Goal: Feedback & Contribution: Submit feedback/report problem

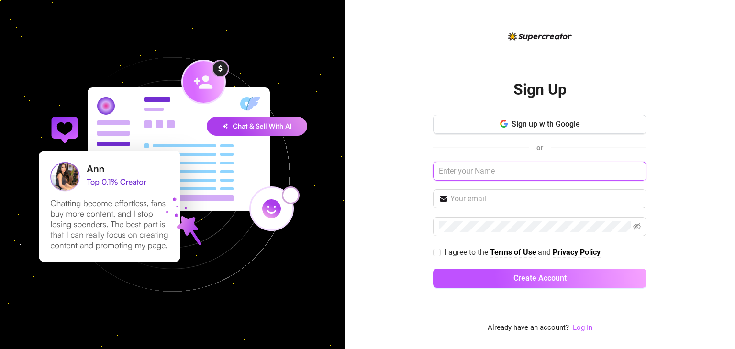
click at [459, 173] on input "text" at bounding box center [539, 171] width 213 height 19
click at [417, 172] on div "Sign Up Sign up with Google or I agree to the Terms of Use and Privacy Policy C…" at bounding box center [539, 174] width 390 height 349
click at [497, 175] on input "text" at bounding box center [539, 171] width 213 height 19
type input "[PERSON_NAME]"
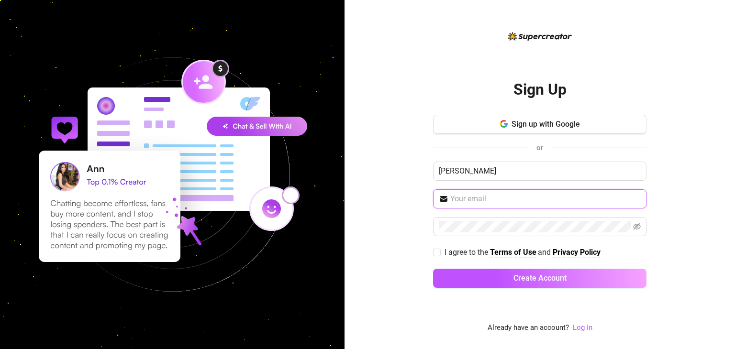
click at [481, 202] on input "text" at bounding box center [545, 198] width 190 height 11
type input "[EMAIL_ADDRESS][DOMAIN_NAME]"
click at [421, 330] on div "Sign Up Sign up with Google or [PERSON_NAME] [EMAIL_ADDRESS][DOMAIN_NAME] I agr…" at bounding box center [539, 174] width 390 height 349
click at [479, 232] on span at bounding box center [539, 226] width 213 height 19
click at [435, 253] on input "I agree to the Terms of Use and Privacy Policy" at bounding box center [436, 252] width 7 height 7
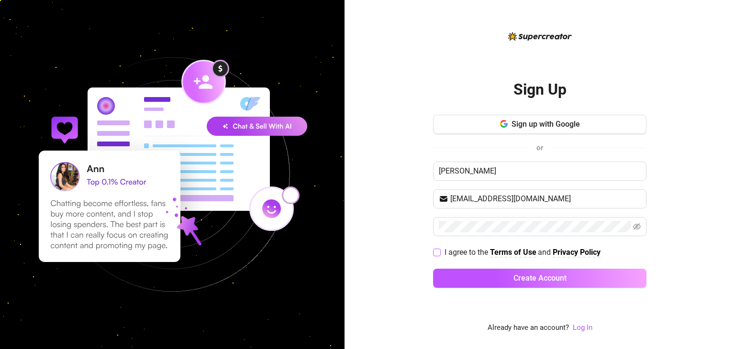
checkbox input "true"
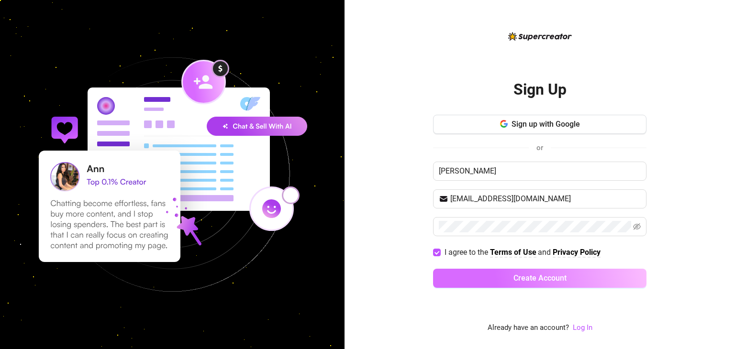
click at [477, 275] on button "Create Account" at bounding box center [539, 278] width 213 height 19
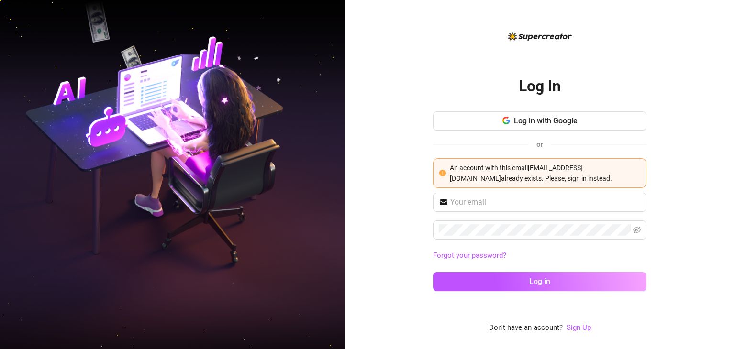
click at [534, 175] on span "An account with this email [EMAIL_ADDRESS][DOMAIN_NAME] already exists. Please,…" at bounding box center [531, 173] width 162 height 18
click at [473, 205] on input "text" at bounding box center [545, 202] width 190 height 11
type input "[EMAIL_ADDRESS][DOMAIN_NAME]"
click at [489, 222] on span at bounding box center [539, 230] width 213 height 19
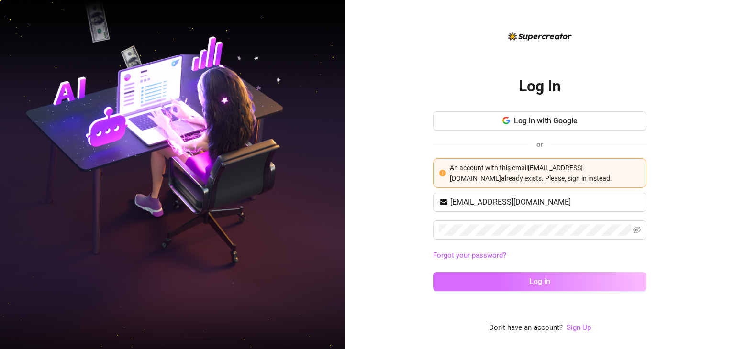
click at [538, 286] on span "Log in" at bounding box center [539, 281] width 21 height 9
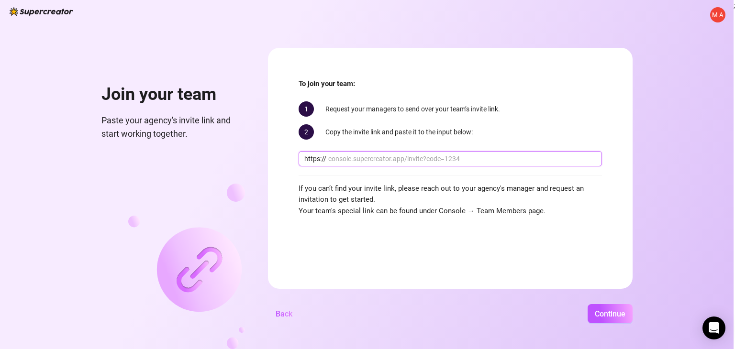
click at [399, 158] on input "text" at bounding box center [462, 159] width 268 height 11
paste input "[DOMAIN_NAME][URL]"
type input "[DOMAIN_NAME][URL]"
click at [602, 315] on span "Continue" at bounding box center [610, 314] width 31 height 9
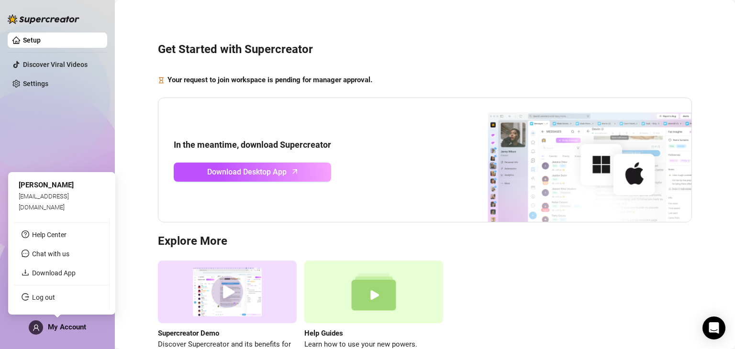
click at [61, 324] on span "My Account" at bounding box center [67, 327] width 38 height 9
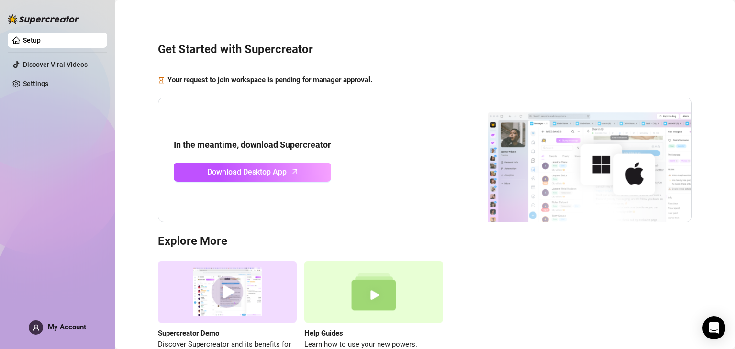
click at [488, 263] on div "Supercreator Demo Discover Supercreator and its benefits for OnlyFans chatters.…" at bounding box center [425, 311] width 534 height 101
click at [31, 86] on link "Settings" at bounding box center [35, 84] width 25 height 8
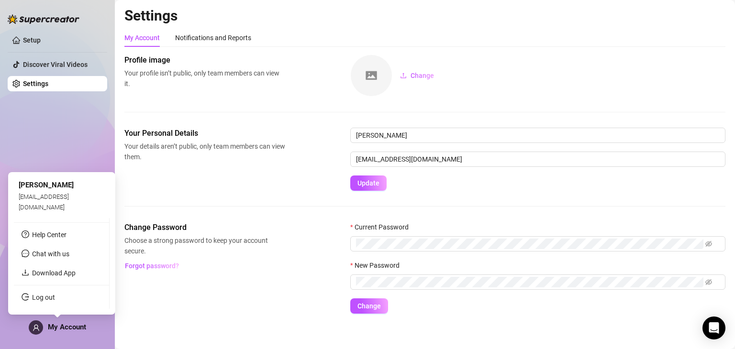
click at [60, 324] on span "My Account" at bounding box center [67, 327] width 38 height 9
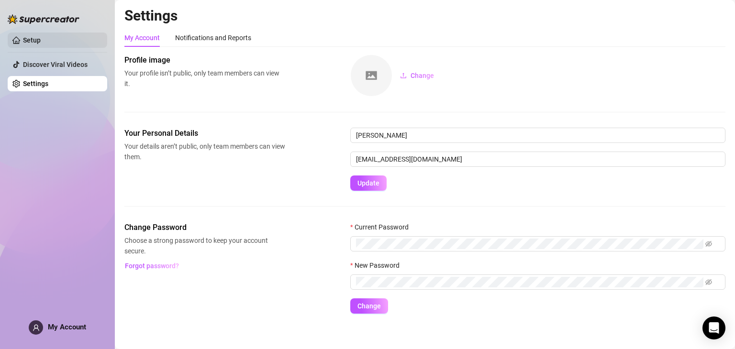
click at [23, 41] on link "Setup" at bounding box center [32, 40] width 18 height 8
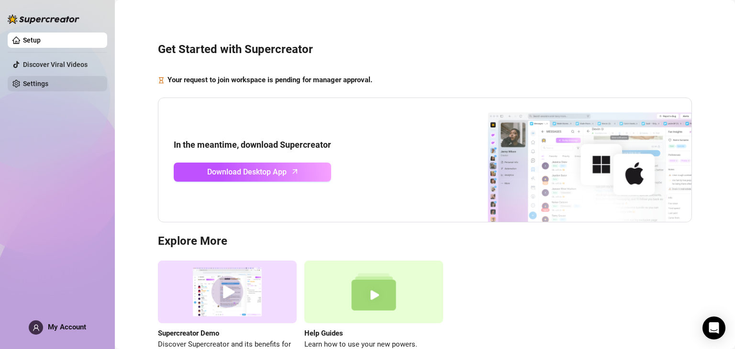
click at [31, 88] on link "Settings" at bounding box center [35, 84] width 25 height 8
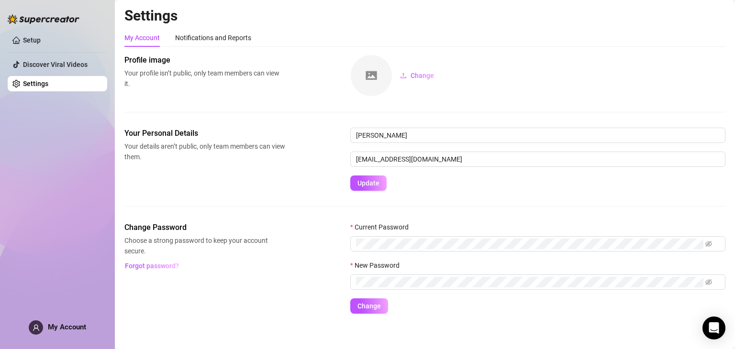
click at [65, 326] on span "My Account" at bounding box center [67, 327] width 38 height 9
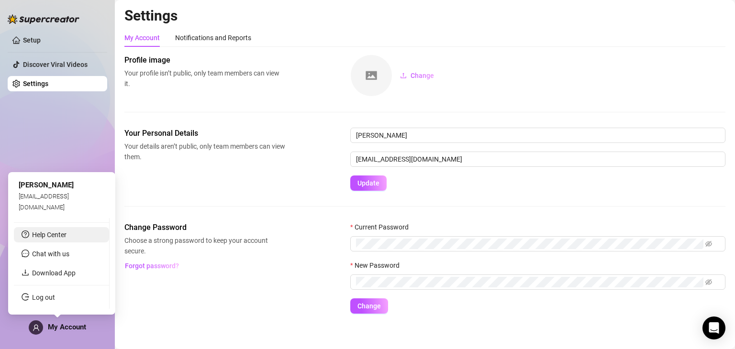
click at [62, 236] on link "Help Center" at bounding box center [49, 235] width 34 height 8
click at [55, 323] on span "My Account" at bounding box center [67, 327] width 38 height 9
click at [62, 253] on span "Chat with us" at bounding box center [50, 254] width 37 height 8
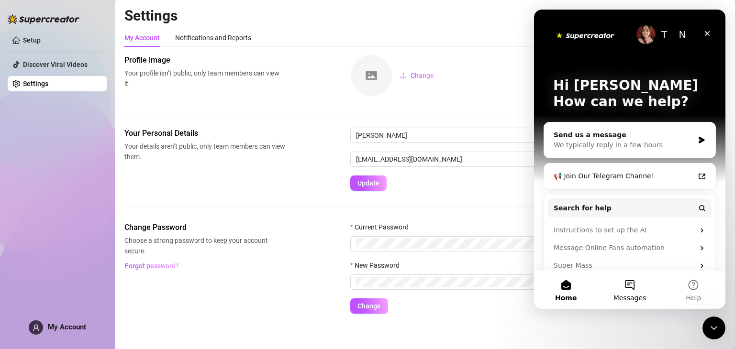
click at [632, 287] on button "Messages" at bounding box center [630, 290] width 64 height 38
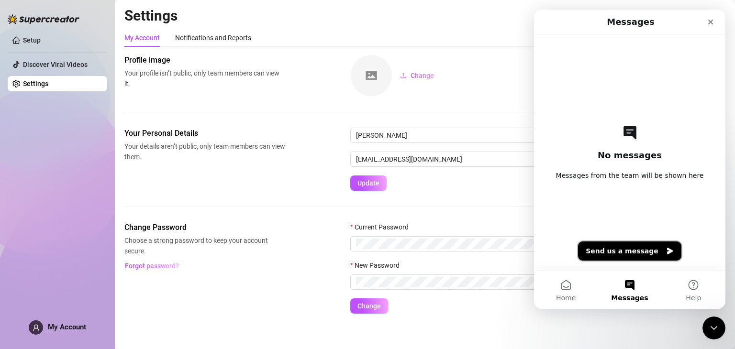
click at [625, 252] on button "Send us a message" at bounding box center [629, 251] width 103 height 19
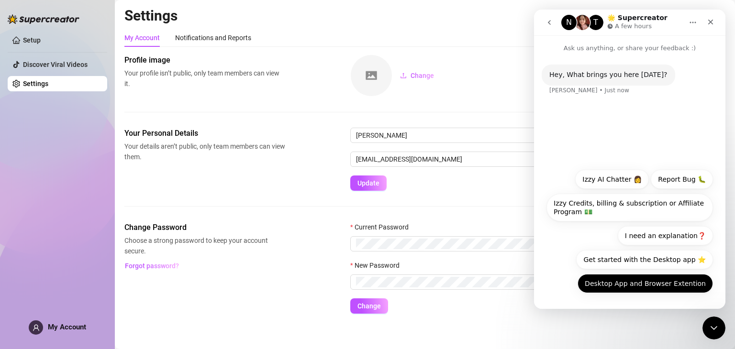
click at [615, 286] on button "Desktop App and Browser Extention" at bounding box center [644, 283] width 135 height 19
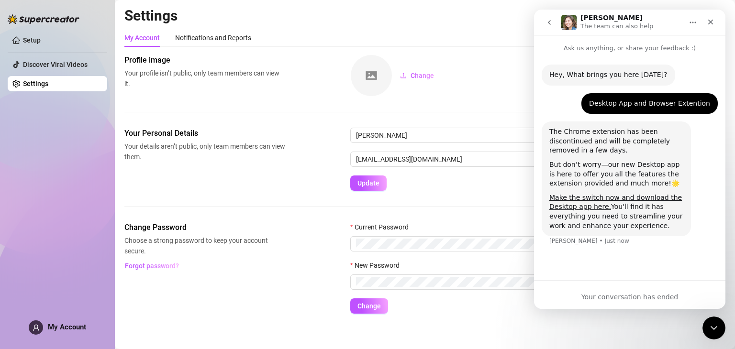
click at [638, 272] on div "Hey, What brings you here [DATE]? [PERSON_NAME] • Just now Desktop App and Brow…" at bounding box center [629, 162] width 191 height 219
click at [624, 235] on div "The Chrome extension has been discontinued and will be completely removed in a …" at bounding box center [616, 179] width 149 height 115
click at [603, 77] on div "Hey, What brings you here [DATE]?" at bounding box center [608, 75] width 118 height 10
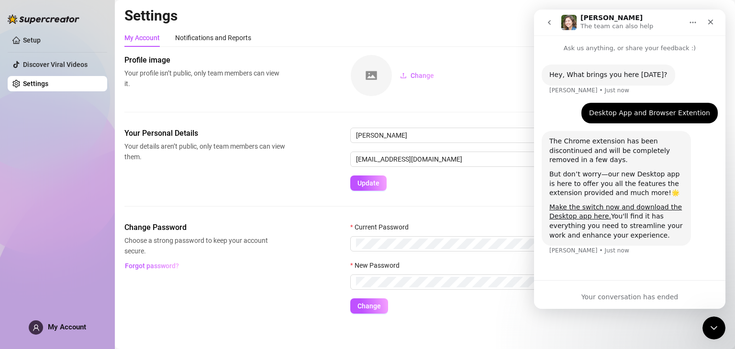
click at [632, 296] on div "Your conversation has ended" at bounding box center [629, 297] width 191 height 10
click at [550, 26] on button "go back" at bounding box center [549, 22] width 18 height 18
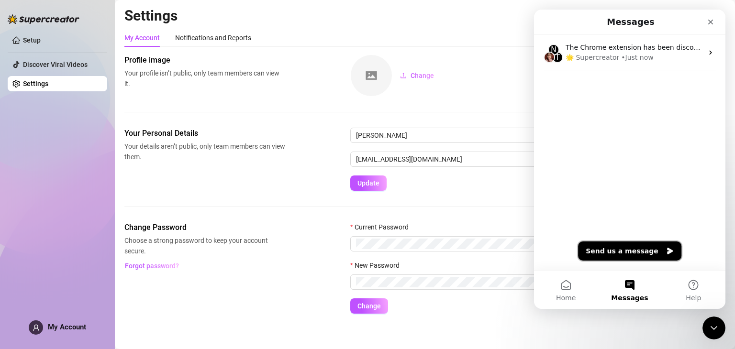
click at [630, 245] on button "Send us a message" at bounding box center [629, 251] width 103 height 19
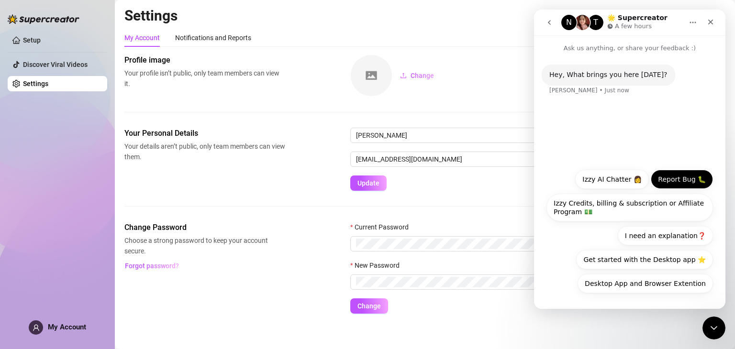
click at [679, 171] on button "Report Bug 🐛" at bounding box center [682, 179] width 62 height 19
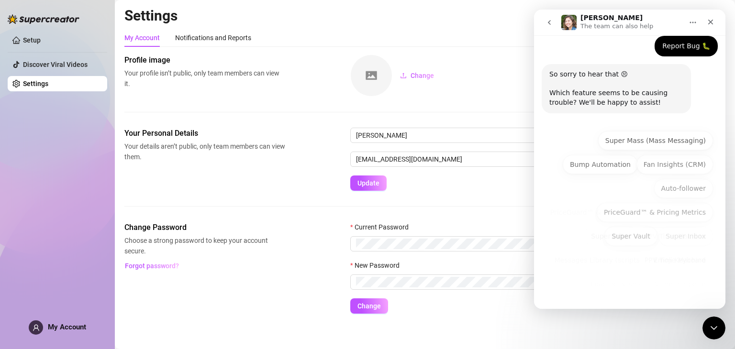
scroll to position [81, 0]
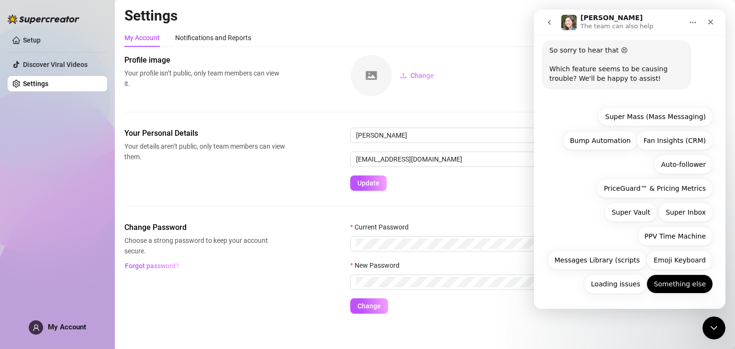
click at [683, 284] on button "Something else" at bounding box center [679, 284] width 67 height 19
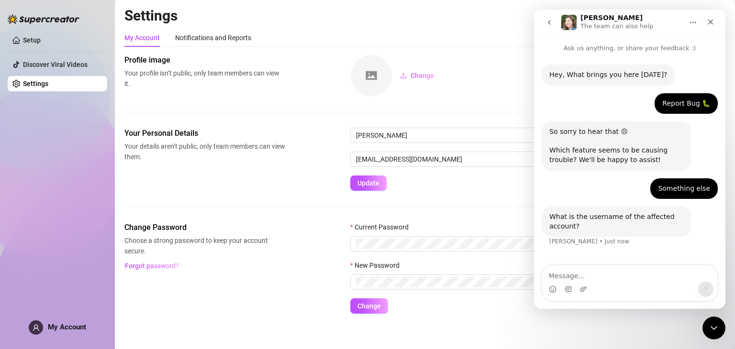
type textarea "H"
type textarea "I think i sign up to the wrong thing"
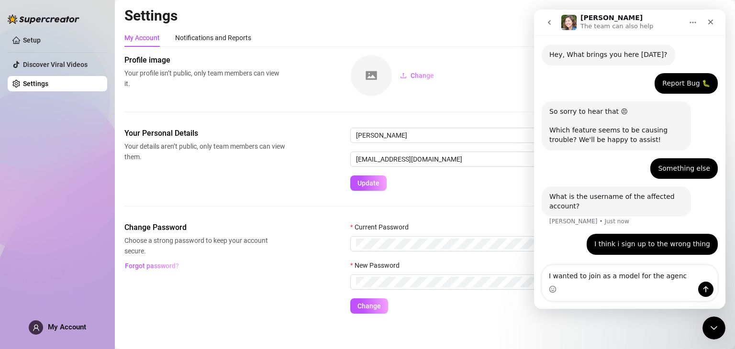
type textarea "I wanted to join as a model for the agency"
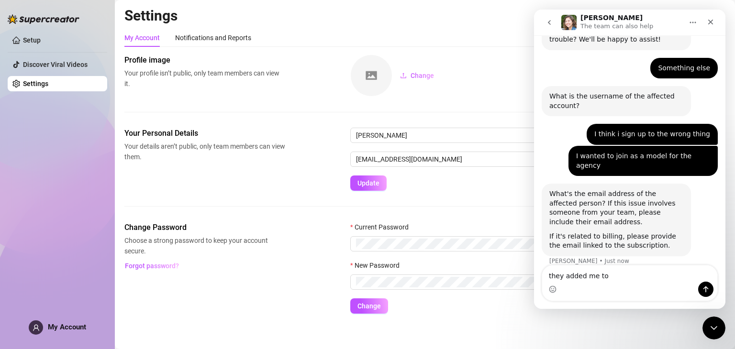
scroll to position [122, 0]
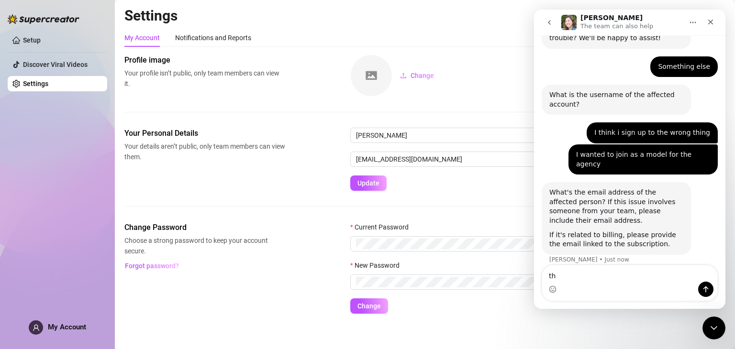
type textarea "t"
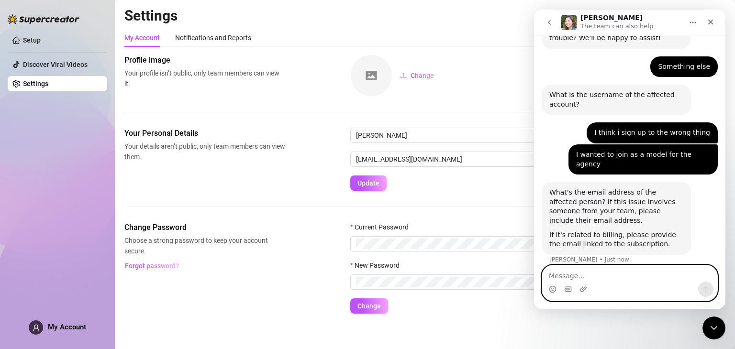
click at [649, 277] on textarea "Message…" at bounding box center [629, 274] width 175 height 16
paste textarea "[EMAIL_ADDRESS][DOMAIN_NAME]"
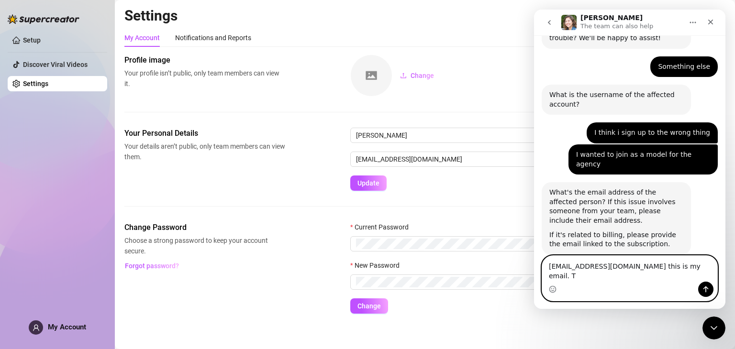
type textarea "[EMAIL_ADDRESS][DOMAIN_NAME] this is my email."
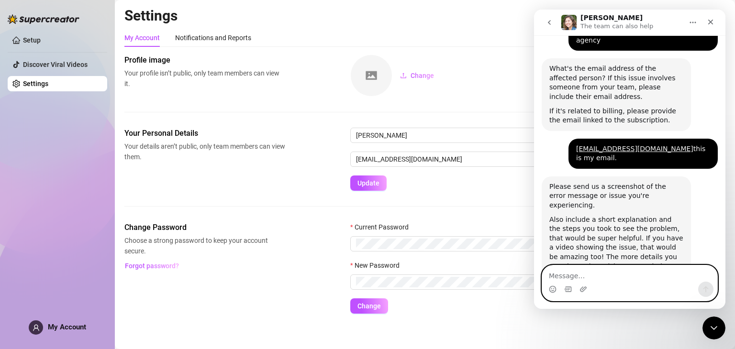
scroll to position [249, 0]
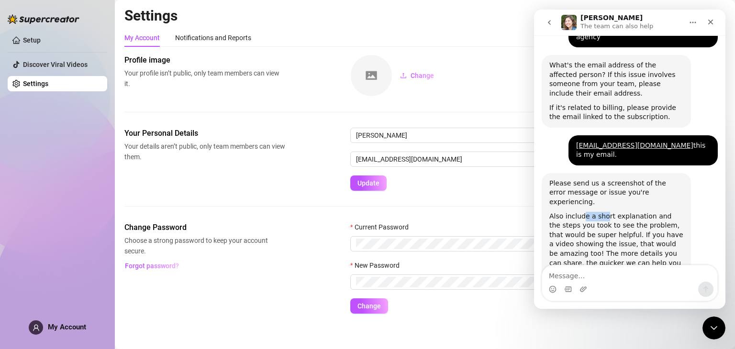
drag, startPoint x: 592, startPoint y: 182, endPoint x: 581, endPoint y: 184, distance: 11.3
click at [580, 184] on div "Please send us a screenshot of the error message or issue you're experiencing. …" at bounding box center [616, 228] width 134 height 99
click at [633, 212] on div "Also include a short explanation and the steps you took to see the problem, tha…" at bounding box center [616, 245] width 134 height 66
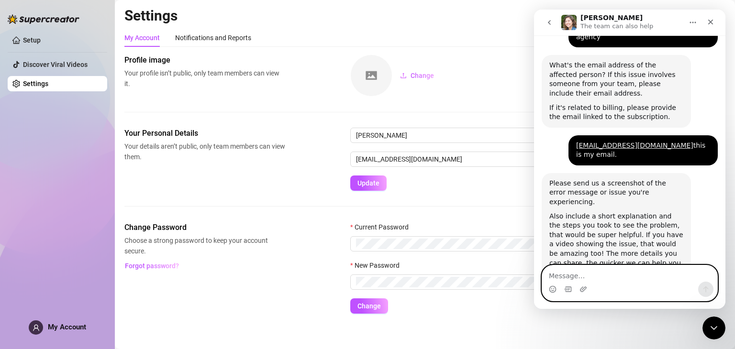
click at [604, 276] on textarea "Message…" at bounding box center [629, 274] width 175 height 16
click at [583, 290] on icon "Upload attachment" at bounding box center [583, 290] width 8 height 8
click at [663, 278] on textarea "Message…" at bounding box center [629, 274] width 175 height 16
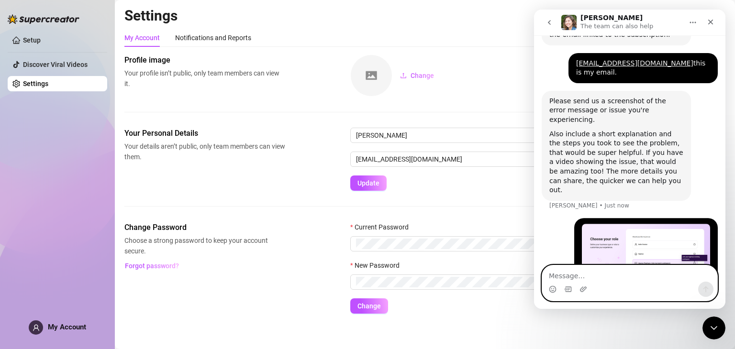
scroll to position [333, 0]
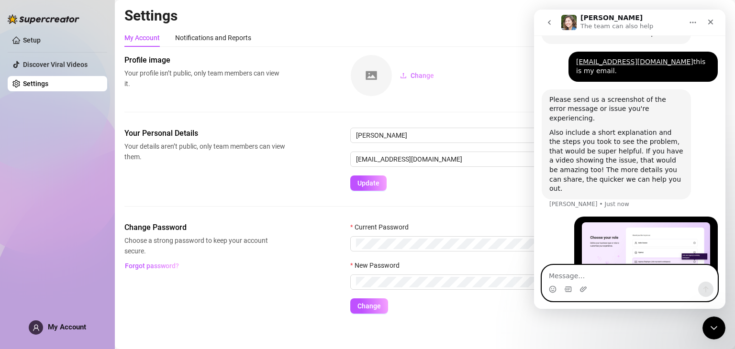
click at [586, 277] on textarea "Message…" at bounding box center [629, 274] width 175 height 16
type textarea "I think I click the wrong thing"
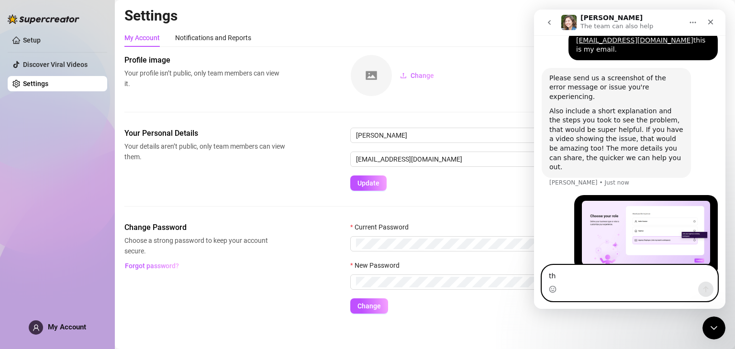
type textarea "t"
click at [561, 276] on textarea "Message…" at bounding box center [629, 274] width 175 height 16
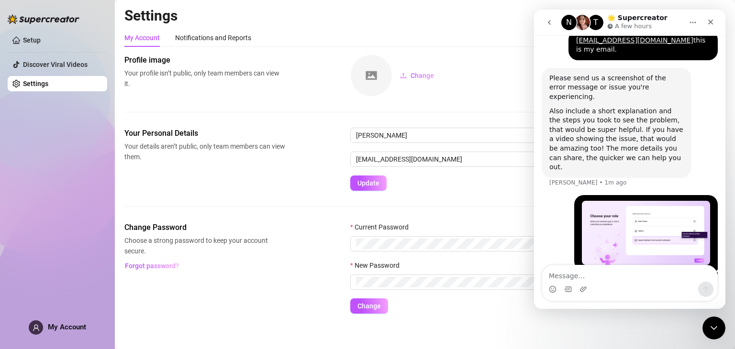
click at [549, 21] on icon "go back" at bounding box center [549, 23] width 8 height 8
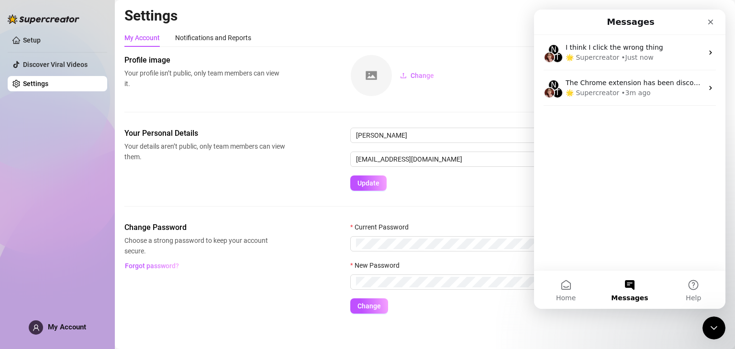
click at [632, 287] on button "Messages" at bounding box center [630, 290] width 64 height 38
click at [611, 205] on div "N T I think I click the wrong thing 🌟 Supercreator • Just now N T The Chrome ex…" at bounding box center [629, 152] width 191 height 235
click at [217, 33] on div "Notifications and Reports" at bounding box center [213, 38] width 76 height 11
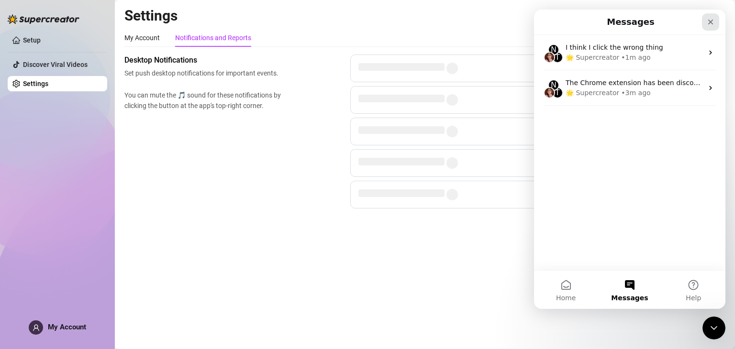
click at [708, 23] on icon "Close" at bounding box center [711, 22] width 8 height 8
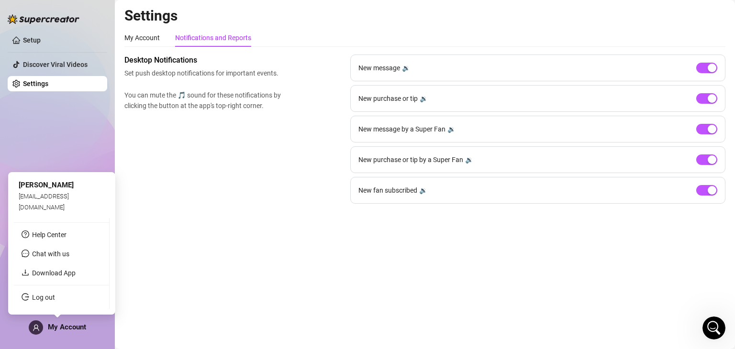
click at [51, 327] on span "My Account" at bounding box center [67, 327] width 38 height 9
click at [67, 253] on span "Chat with us" at bounding box center [50, 254] width 37 height 8
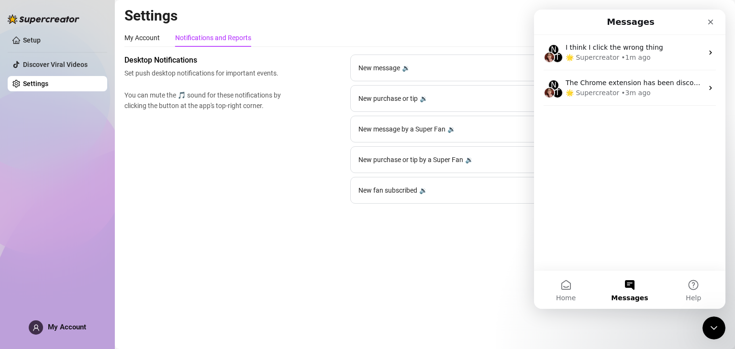
click at [627, 292] on button "Messages" at bounding box center [630, 290] width 64 height 38
click at [681, 291] on button "Help" at bounding box center [694, 290] width 64 height 38
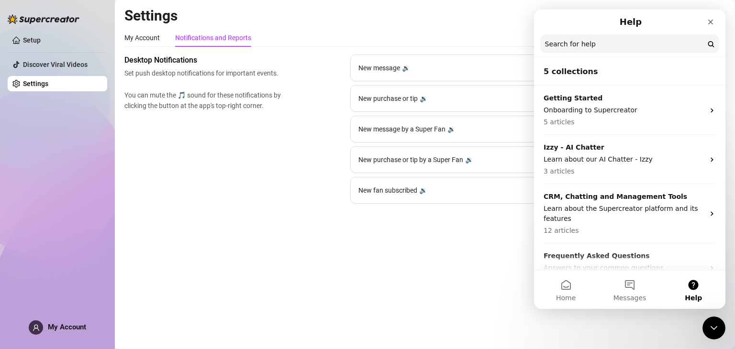
click at [607, 53] on input "Search for help" at bounding box center [629, 43] width 179 height 19
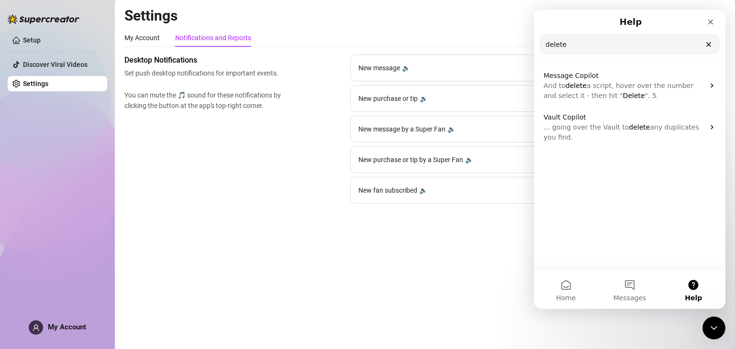
type input "delete"
click at [709, 47] on icon "Clear" at bounding box center [709, 45] width 8 height 8
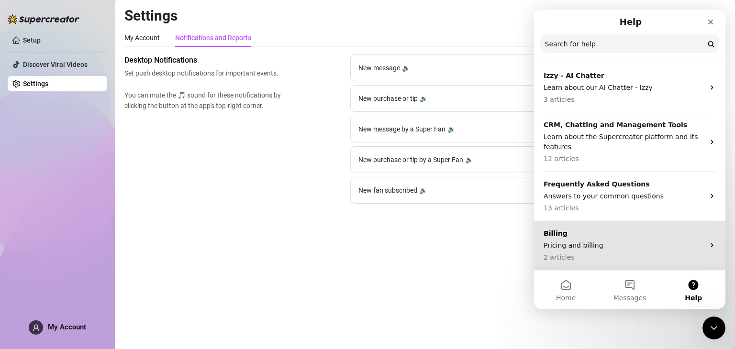
scroll to position [72, 0]
click at [634, 250] on p "Pricing and billing" at bounding box center [624, 247] width 161 height 10
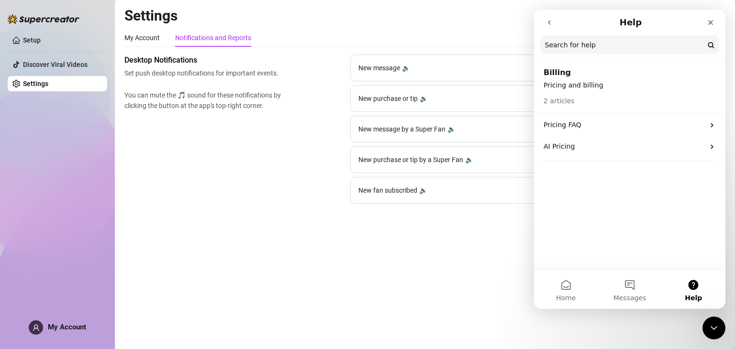
click at [548, 17] on button "go back" at bounding box center [549, 22] width 18 height 18
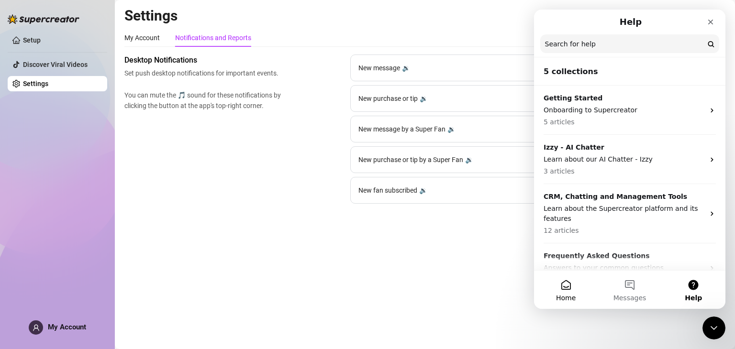
click at [566, 291] on button "Home" at bounding box center [566, 290] width 64 height 38
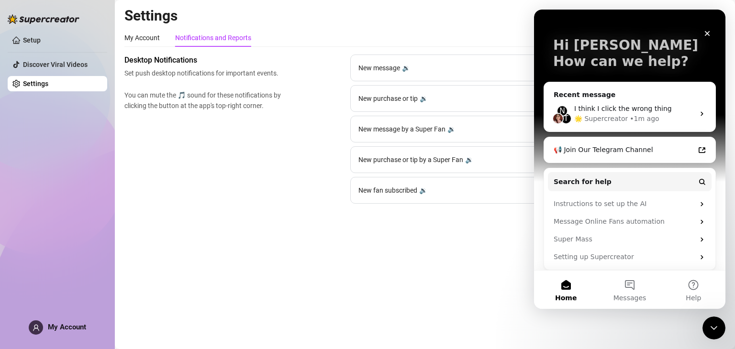
scroll to position [44, 0]
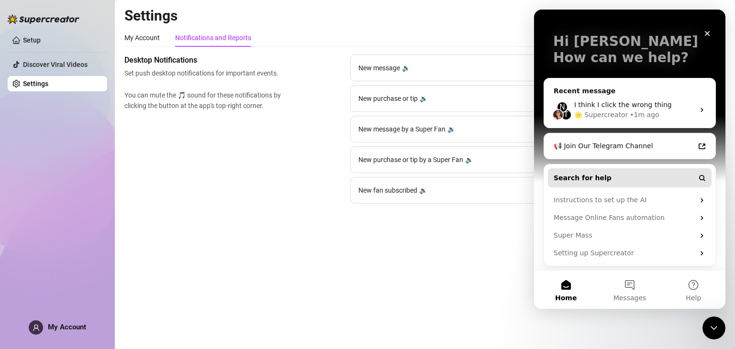
click at [634, 178] on button "Search for help" at bounding box center [630, 177] width 164 height 19
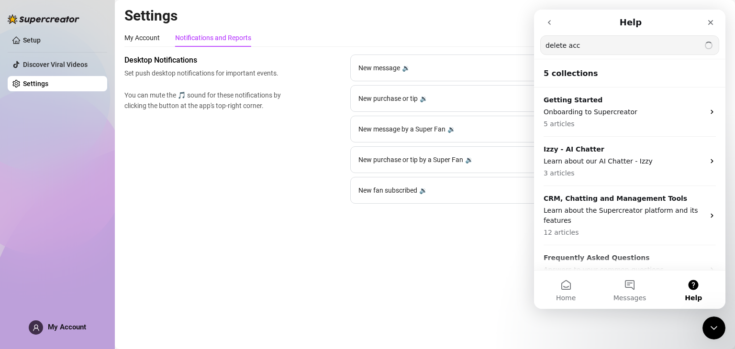
type input "delete acc"
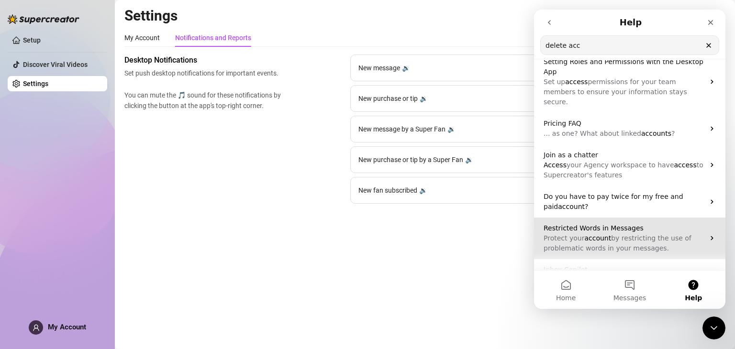
scroll to position [172, 0]
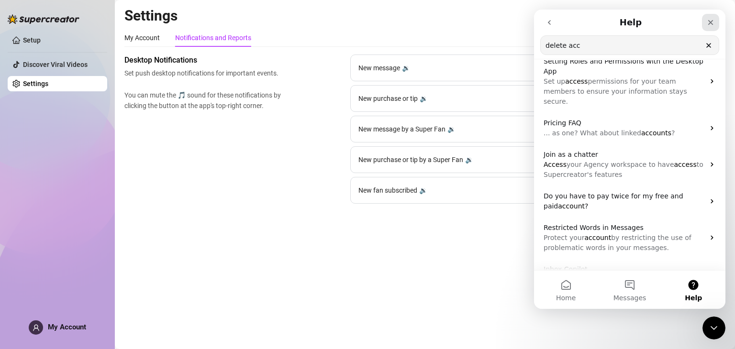
click at [702, 22] on div "Close" at bounding box center [710, 22] width 17 height 17
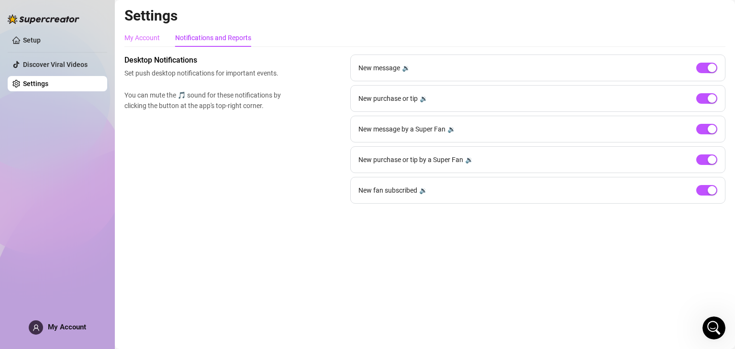
click at [145, 44] on div "My Account" at bounding box center [141, 38] width 35 height 18
